Goal: Find specific page/section: Find specific page/section

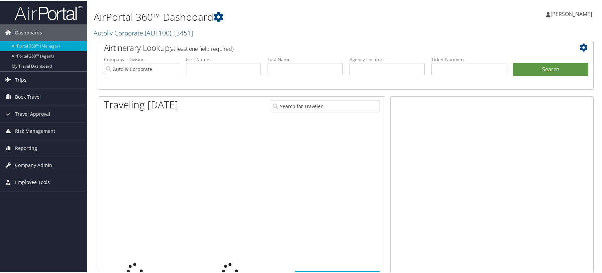
click at [23, 157] on span "Company Admin" at bounding box center [33, 164] width 37 height 17
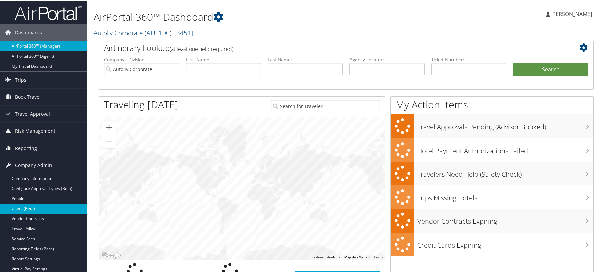
click at [17, 207] on link "Users (Beta)" at bounding box center [43, 208] width 87 height 10
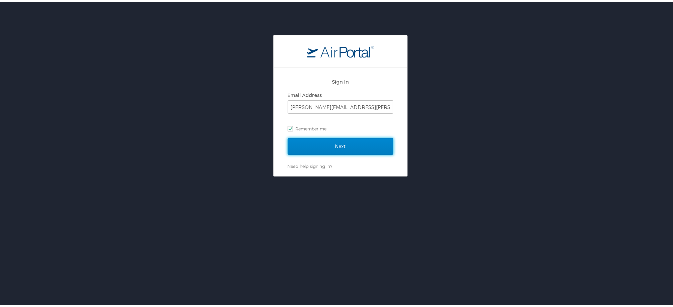
click at [328, 149] on input "Next" at bounding box center [341, 144] width 106 height 17
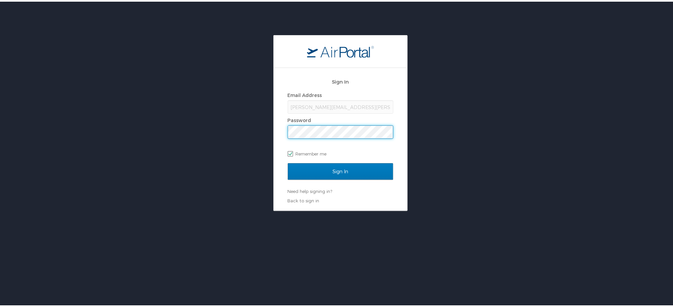
click at [288, 161] on input "Sign In" at bounding box center [341, 169] width 106 height 17
